Goal: Find specific page/section: Find specific page/section

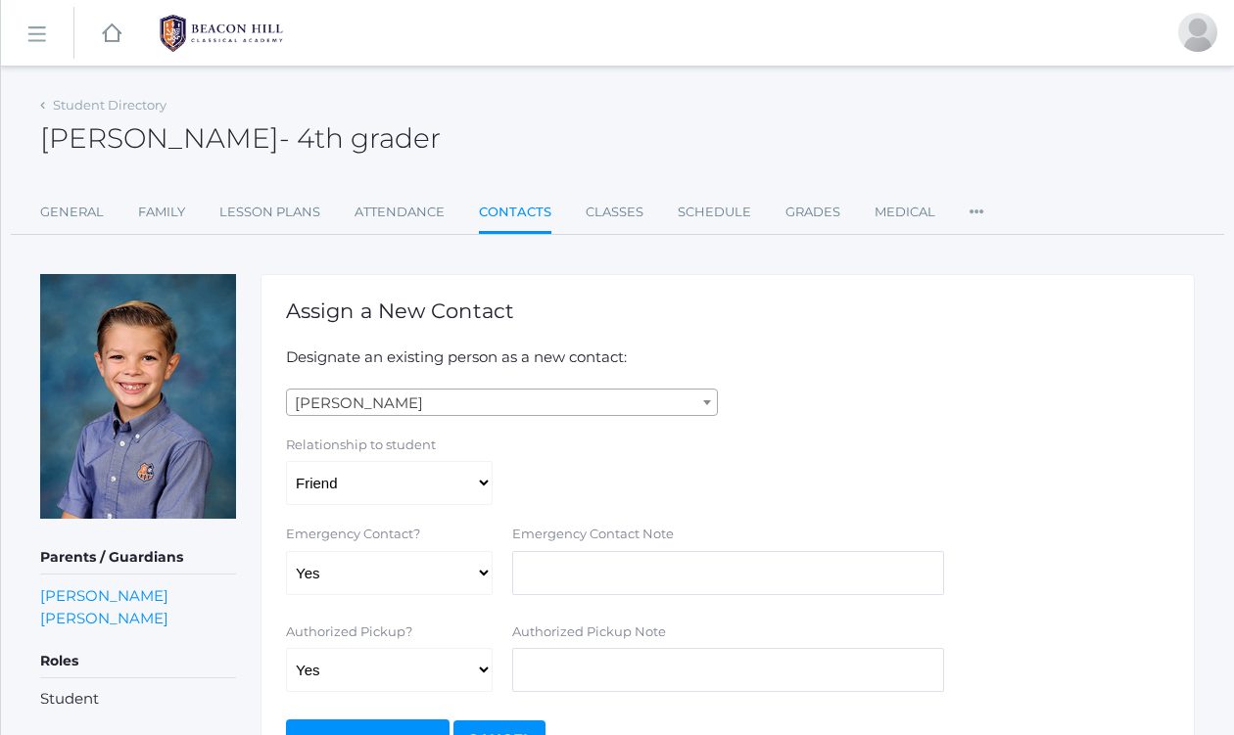
select select "277"
select select "Friend"
click at [30, 34] on rect at bounding box center [36, 34] width 31 height 31
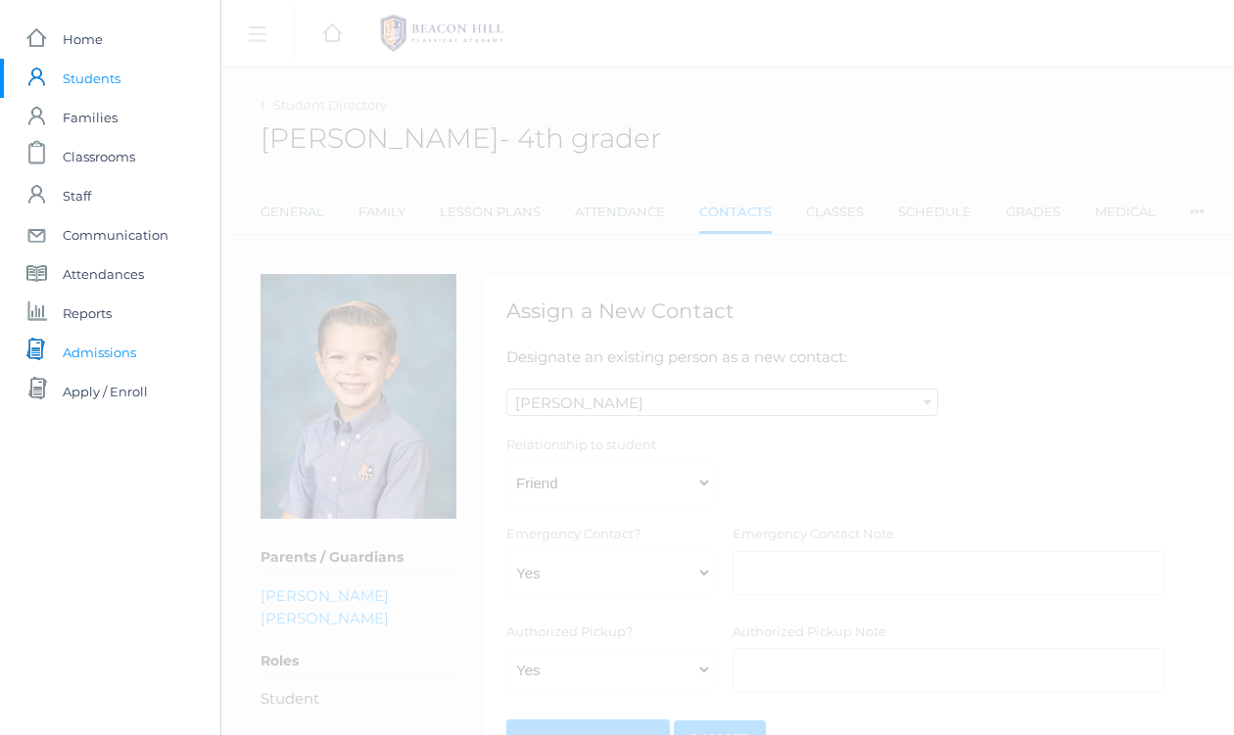
click at [101, 357] on span "Admissions" at bounding box center [99, 352] width 73 height 39
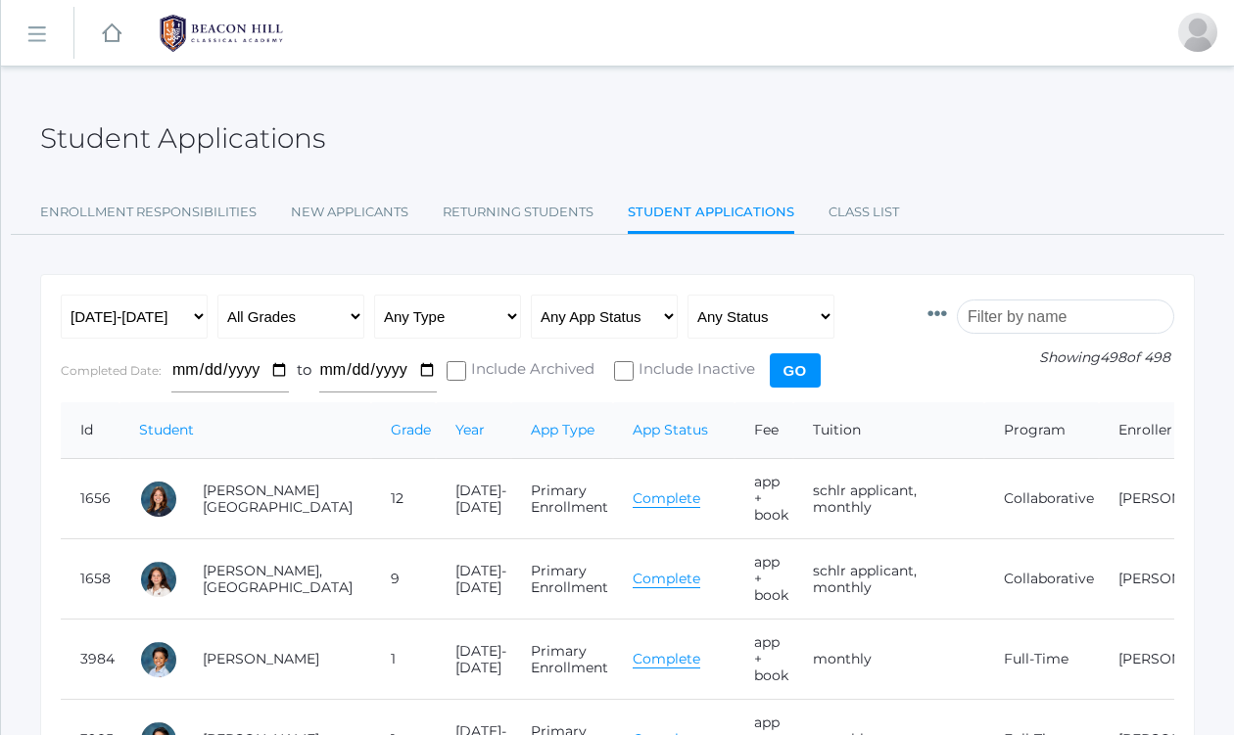
click at [1035, 317] on input "search" at bounding box center [1065, 317] width 217 height 34
click at [862, 214] on link "Class List" at bounding box center [863, 212] width 70 height 39
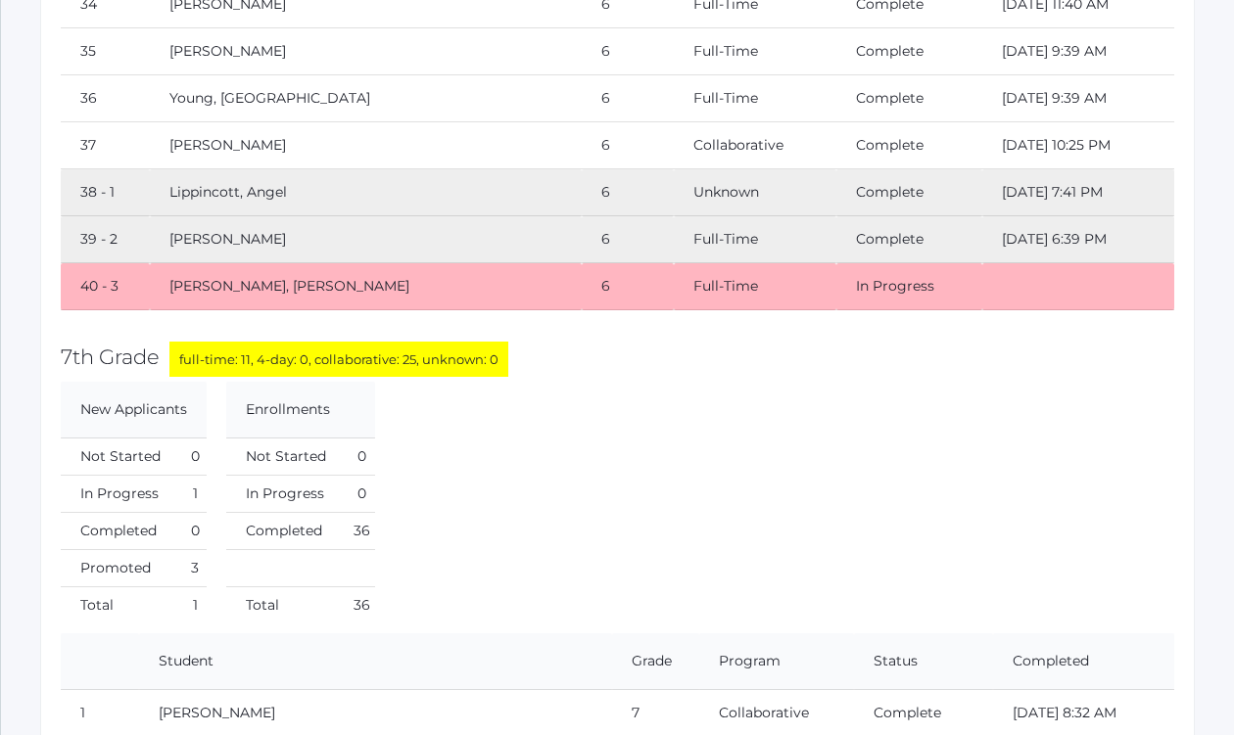
scroll to position [16432, 0]
